Goal: Information Seeking & Learning: Learn about a topic

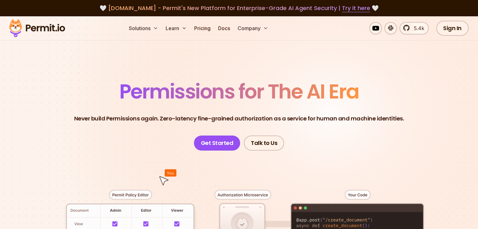
click at [213, 28] on link "Pricing" at bounding box center [202, 28] width 21 height 13
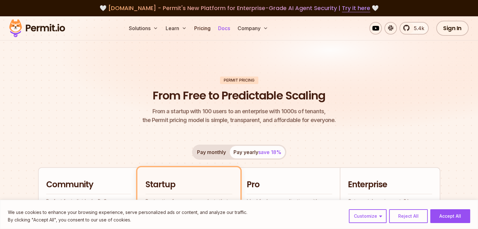
click at [233, 29] on link "Docs" at bounding box center [224, 28] width 17 height 13
